Goal: Information Seeking & Learning: Find specific fact

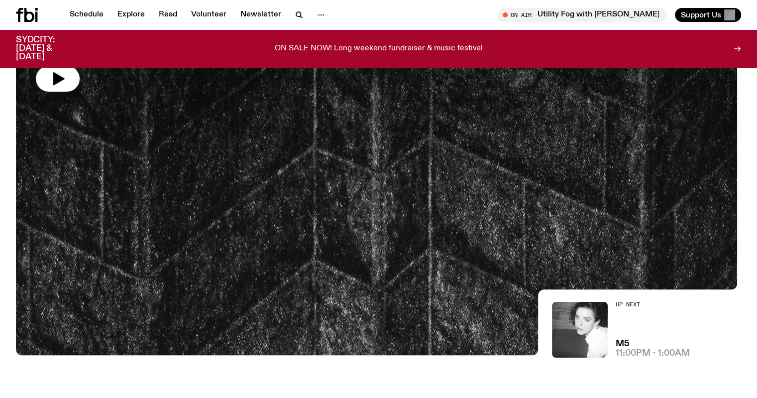
scroll to position [199, 0]
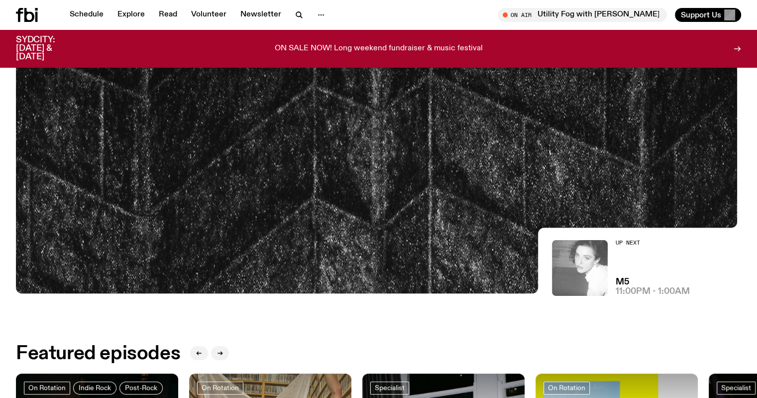
click at [573, 261] on img at bounding box center [580, 268] width 56 height 56
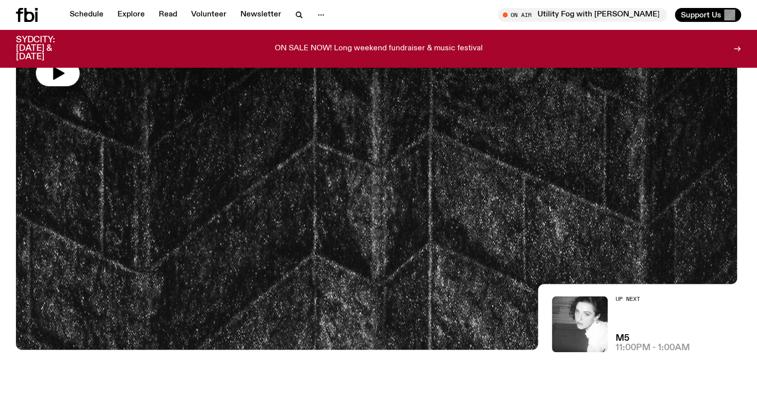
scroll to position [42, 0]
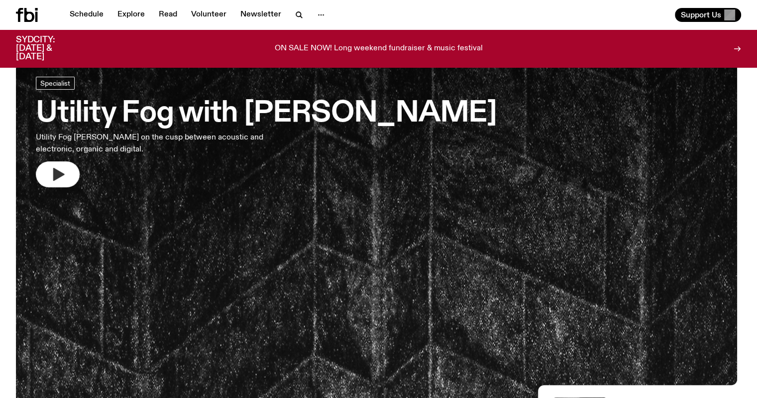
click at [64, 166] on icon "button" at bounding box center [58, 174] width 16 height 16
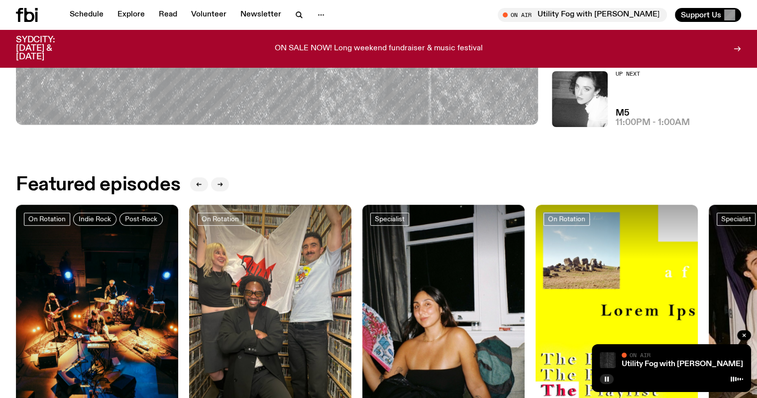
scroll to position [373, 0]
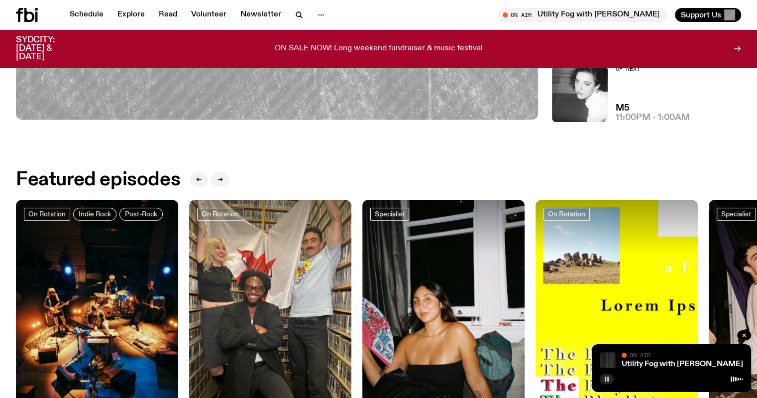
click at [606, 376] on icon "button" at bounding box center [606, 379] width 6 height 6
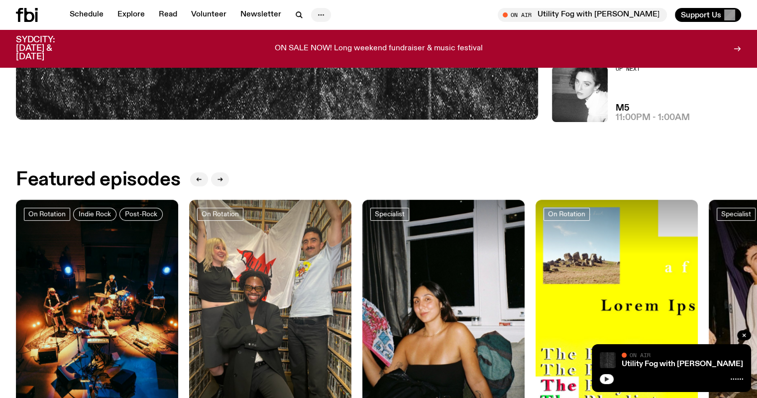
click at [320, 17] on icon "button" at bounding box center [321, 15] width 12 height 12
click at [299, 17] on icon "button" at bounding box center [299, 15] width 12 height 12
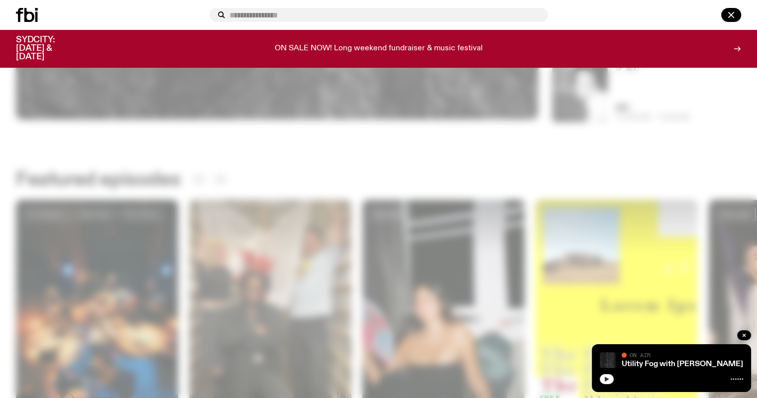
click at [294, 15] on input "text" at bounding box center [384, 15] width 310 height 8
type input "**********"
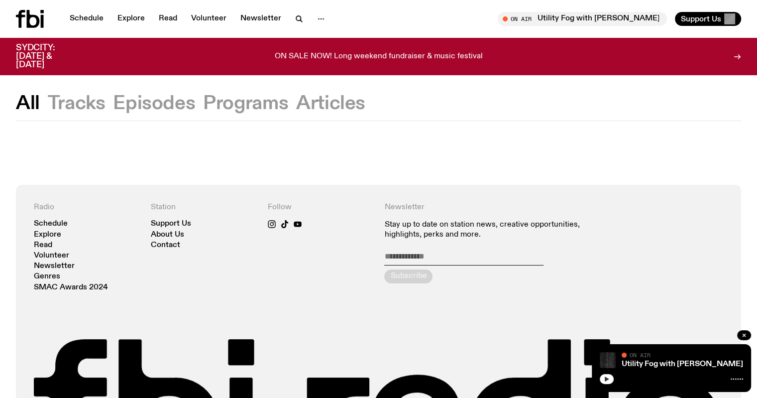
click at [76, 102] on button "Tracks" at bounding box center [77, 104] width 58 height 18
click at [743, 332] on icon "button" at bounding box center [744, 335] width 6 height 6
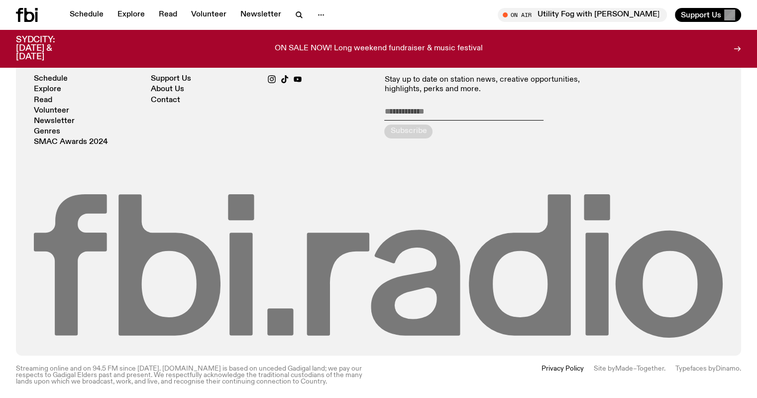
scroll to position [141, 0]
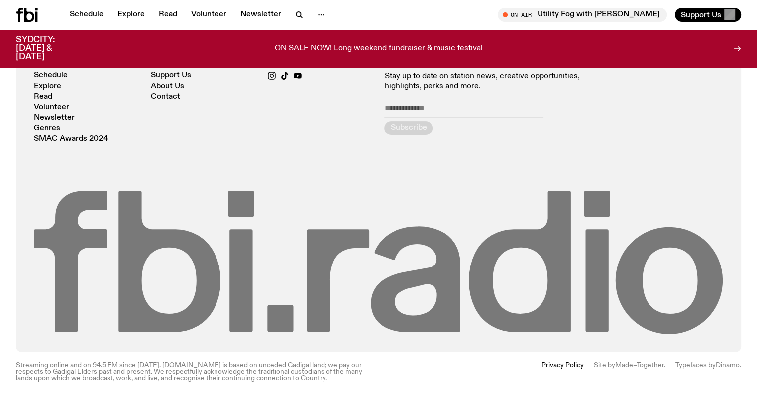
click at [237, 214] on icon at bounding box center [241, 204] width 26 height 26
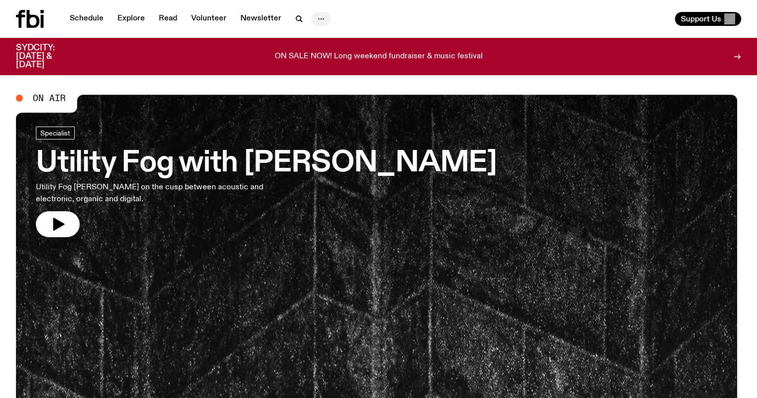
click at [320, 16] on icon "button" at bounding box center [321, 19] width 12 height 12
click at [407, 20] on div "Support Us" at bounding box center [562, 19] width 359 height 14
